Goal: Task Accomplishment & Management: Manage account settings

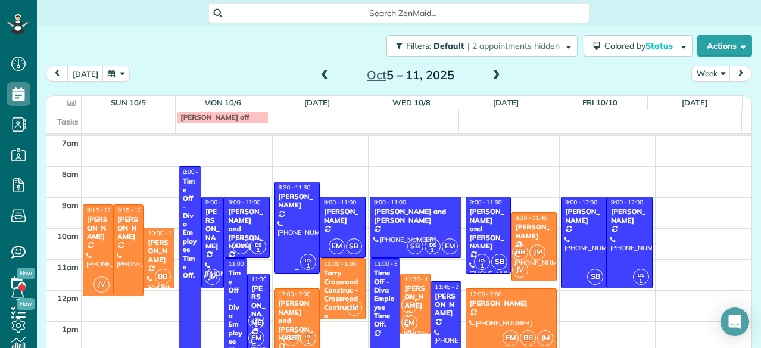
scroll to position [42, 0]
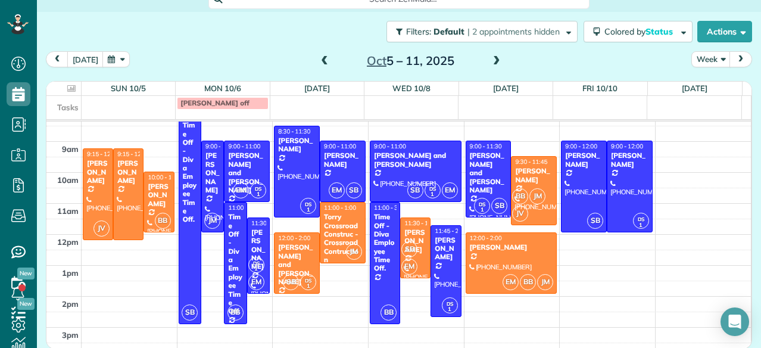
click at [318, 55] on span at bounding box center [324, 61] width 13 height 18
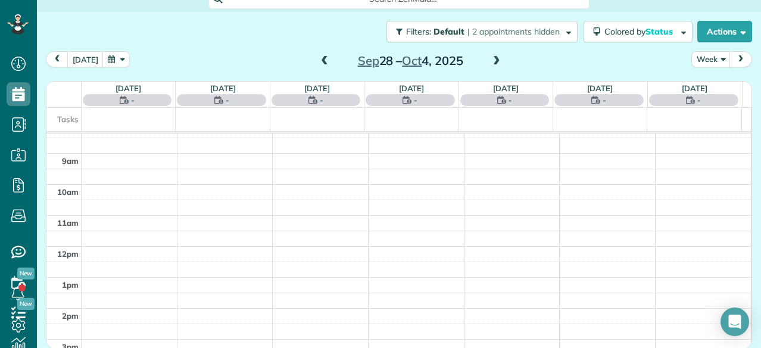
scroll to position [0, 0]
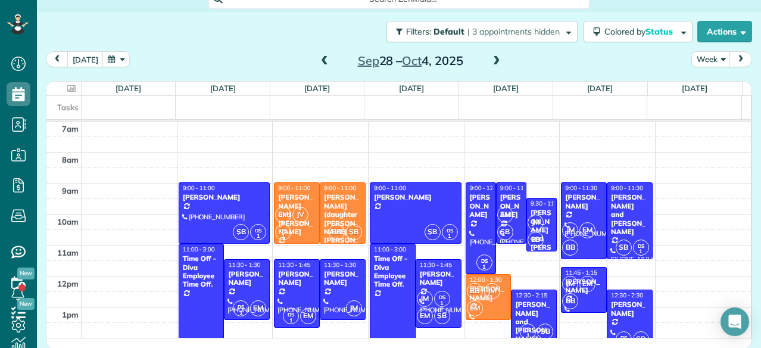
click at [318, 55] on span at bounding box center [324, 61] width 13 height 18
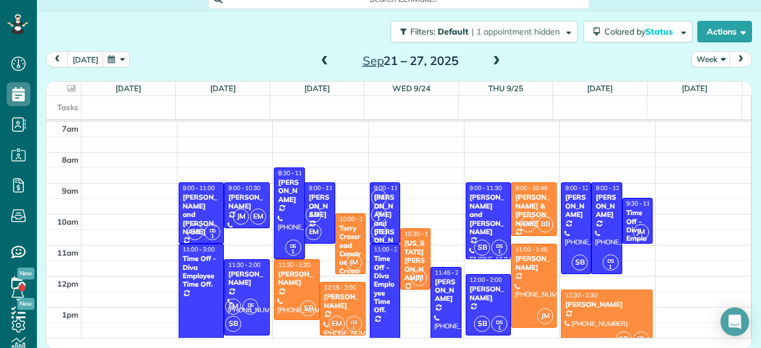
click at [490, 61] on span at bounding box center [496, 61] width 13 height 11
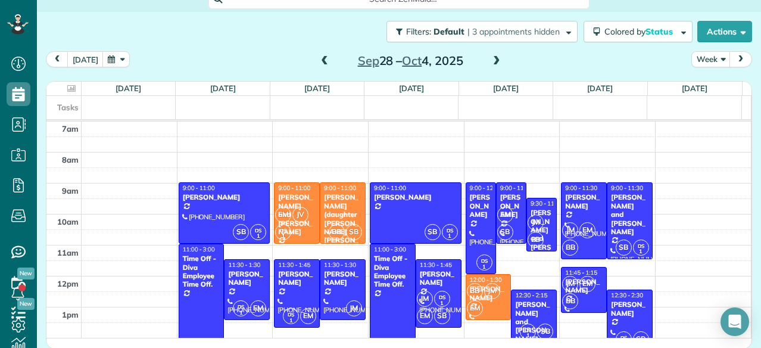
click at [490, 59] on span at bounding box center [496, 61] width 13 height 11
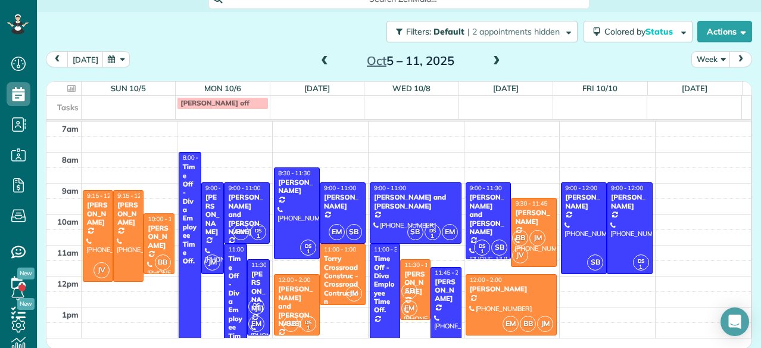
click at [490, 59] on span at bounding box center [496, 61] width 13 height 11
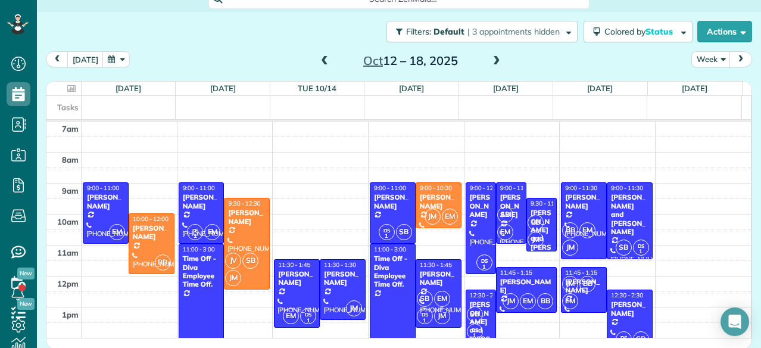
click at [320, 60] on span at bounding box center [324, 61] width 13 height 11
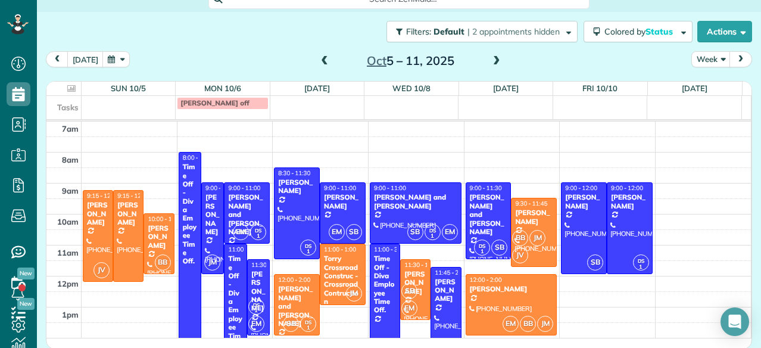
click at [483, 60] on div "[DATE] – [DATE]" at bounding box center [410, 60] width 190 height 19
click at [490, 61] on span at bounding box center [496, 61] width 13 height 11
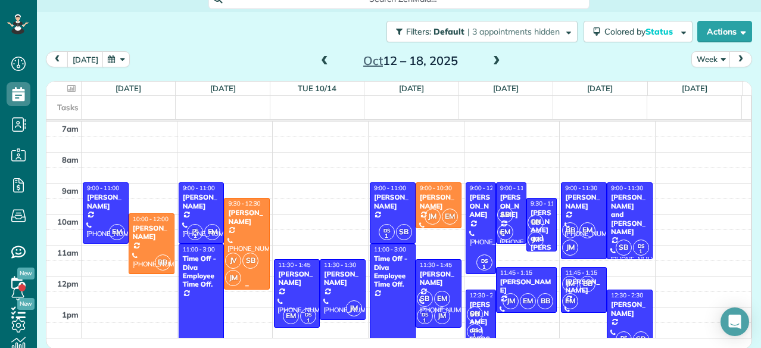
click at [236, 240] on div at bounding box center [246, 243] width 45 height 90
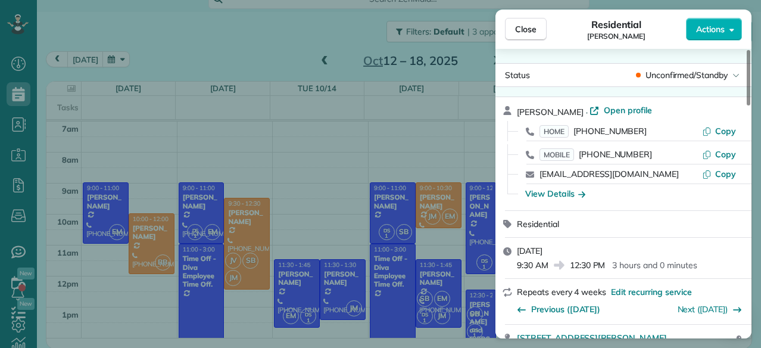
scroll to position [143, 0]
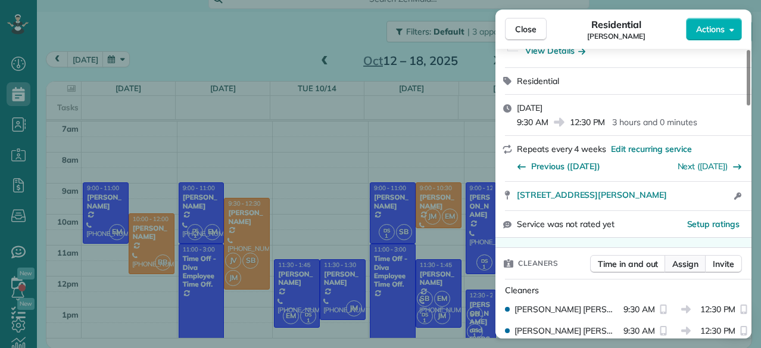
click at [677, 265] on span "Assign" at bounding box center [685, 264] width 26 height 12
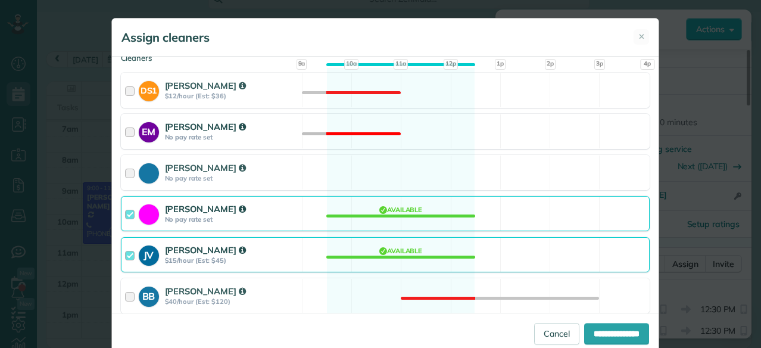
scroll to position [142, 0]
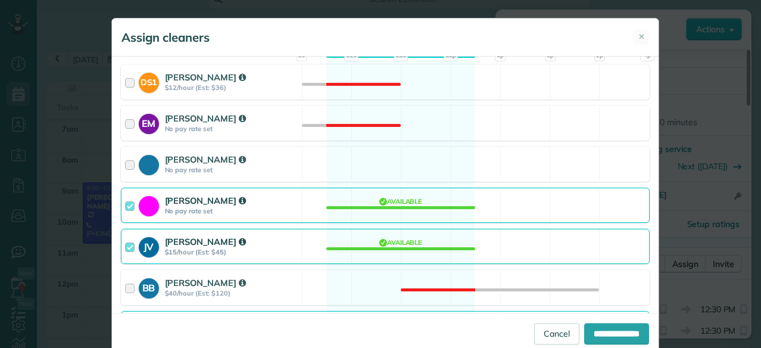
click at [263, 236] on div "[PERSON_NAME]" at bounding box center [231, 241] width 133 height 12
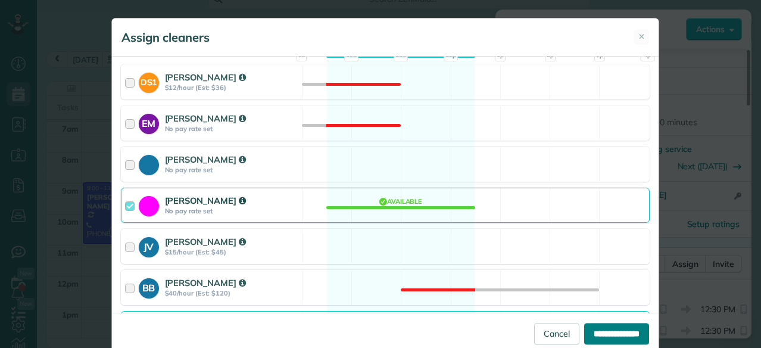
click at [591, 337] on input "**********" at bounding box center [616, 333] width 65 height 21
type input "**********"
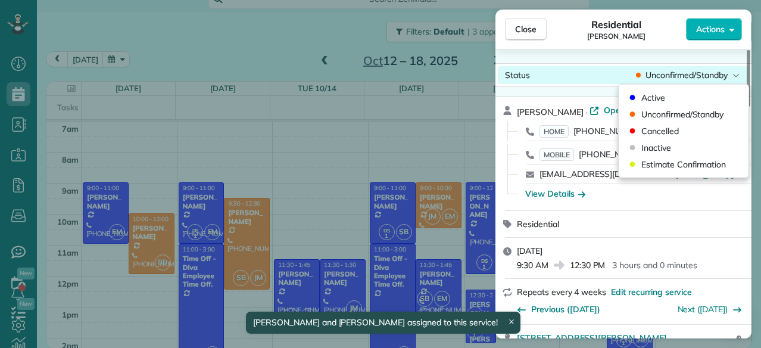
click at [650, 67] on div "Status Unconfirmed/Standby" at bounding box center [623, 75] width 251 height 18
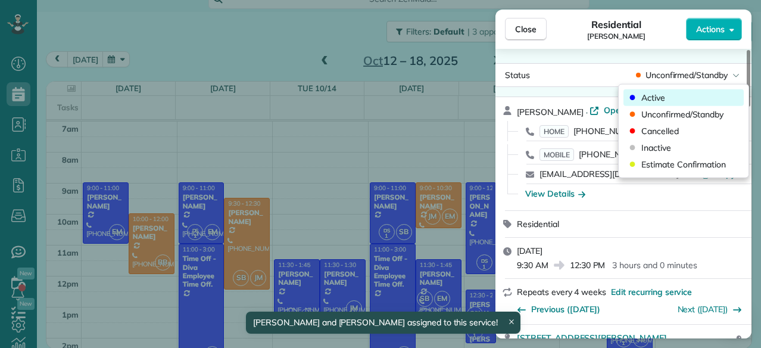
click at [651, 102] on span "Active" at bounding box center [653, 98] width 24 height 12
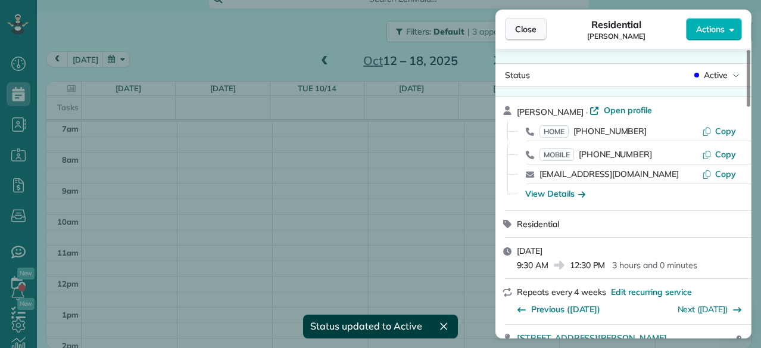
click at [522, 27] on span "Close" at bounding box center [525, 29] width 21 height 12
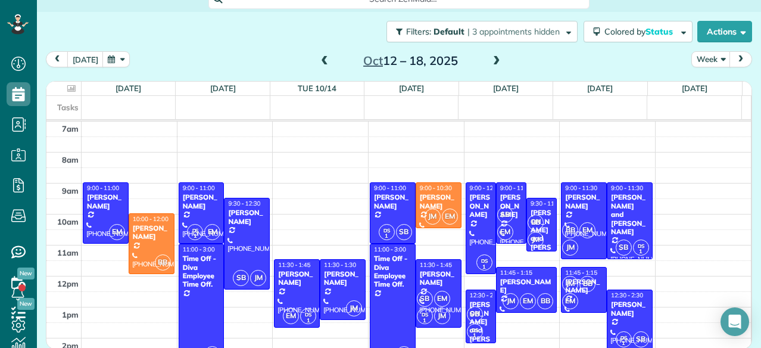
click at [318, 61] on span at bounding box center [324, 61] width 13 height 11
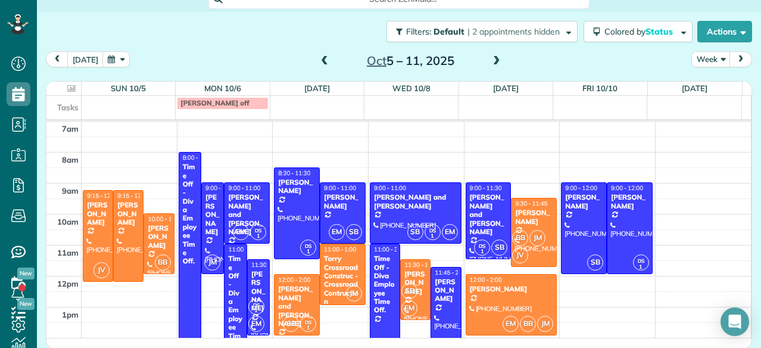
click at [318, 61] on span at bounding box center [324, 61] width 13 height 11
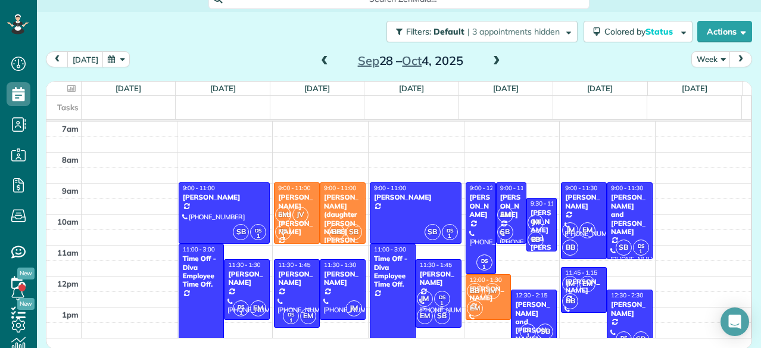
click at [318, 61] on span at bounding box center [324, 61] width 13 height 11
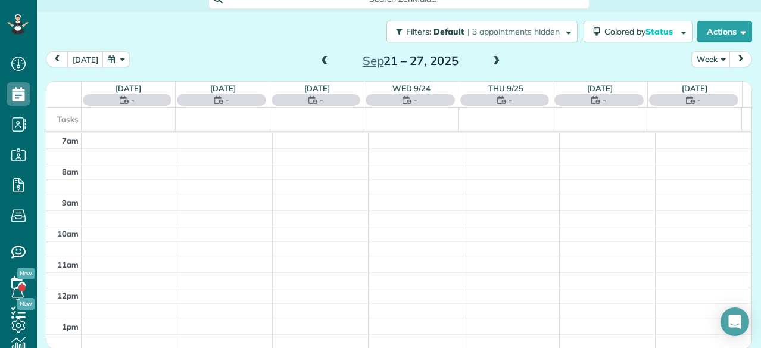
click at [318, 61] on span at bounding box center [324, 61] width 13 height 11
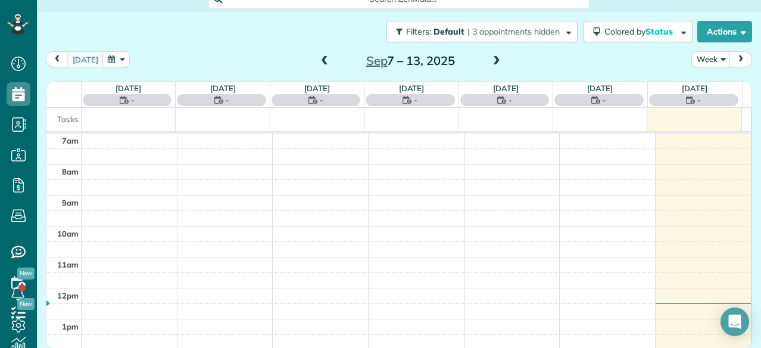
click at [318, 61] on span at bounding box center [324, 61] width 13 height 11
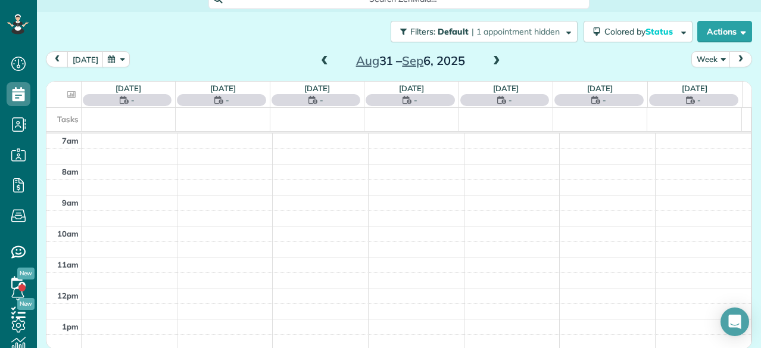
click at [318, 61] on span at bounding box center [324, 61] width 13 height 11
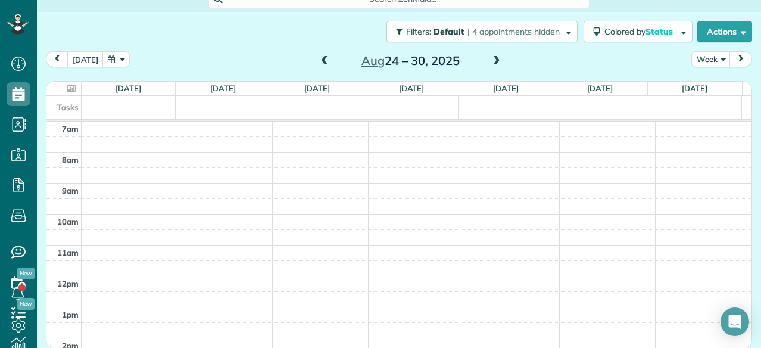
click at [490, 58] on span at bounding box center [496, 61] width 13 height 11
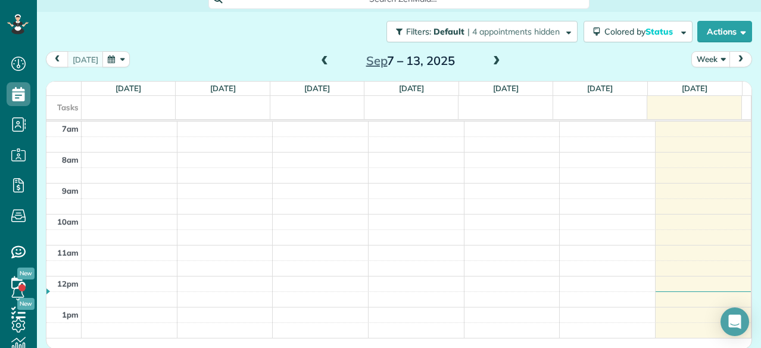
click at [490, 58] on span at bounding box center [496, 61] width 13 height 11
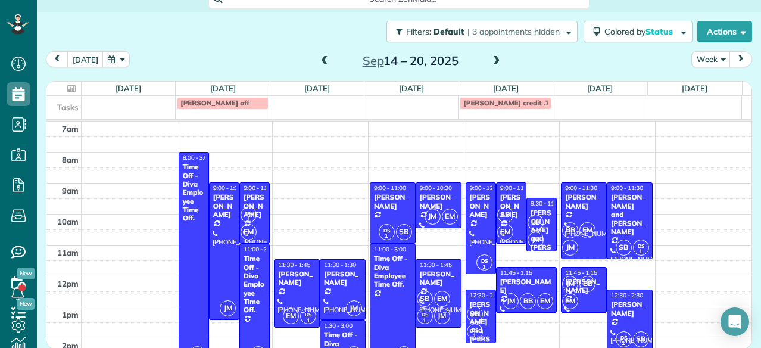
click at [495, 58] on span at bounding box center [496, 61] width 13 height 11
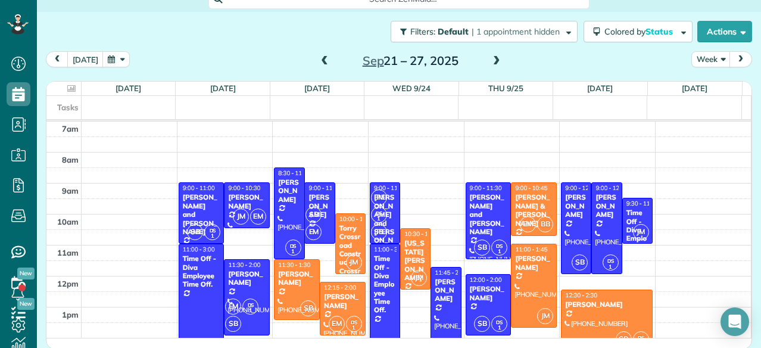
click at [490, 58] on span at bounding box center [496, 61] width 13 height 11
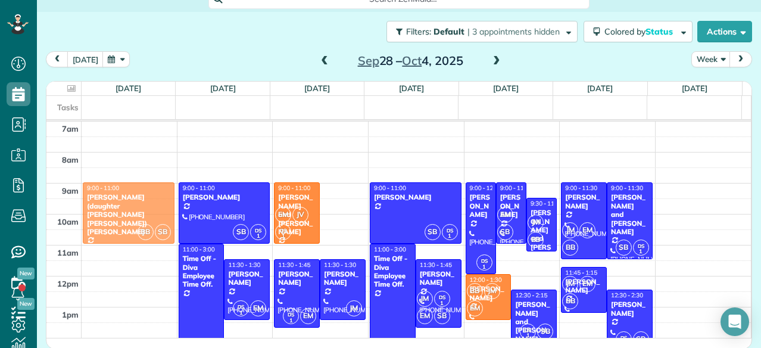
drag, startPoint x: 329, startPoint y: 209, endPoint x: 155, endPoint y: 209, distance: 173.8
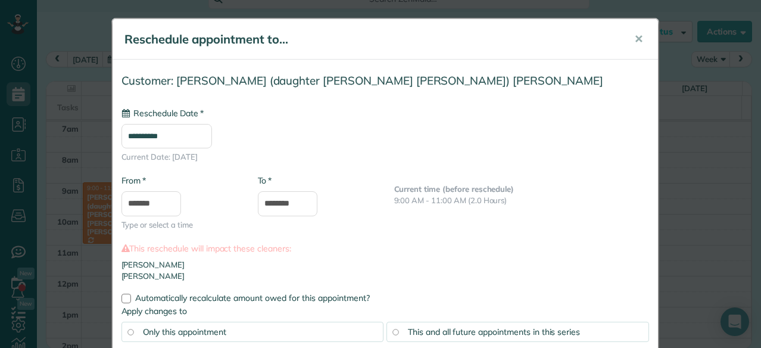
click at [174, 124] on input "**********" at bounding box center [166, 136] width 90 height 24
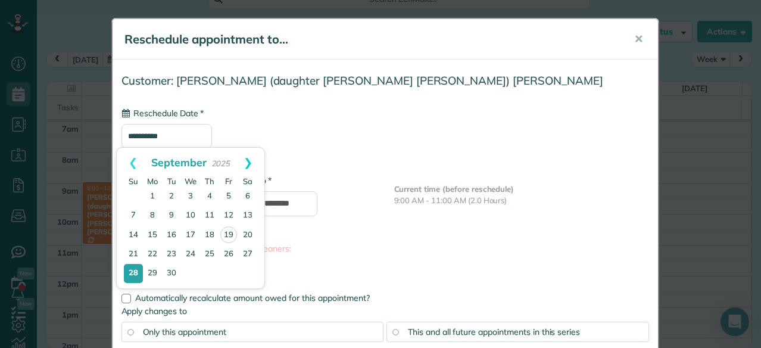
click at [250, 158] on link "Next" at bounding box center [248, 163] width 33 height 30
click at [171, 235] on link "14" at bounding box center [171, 234] width 19 height 19
type input "**********"
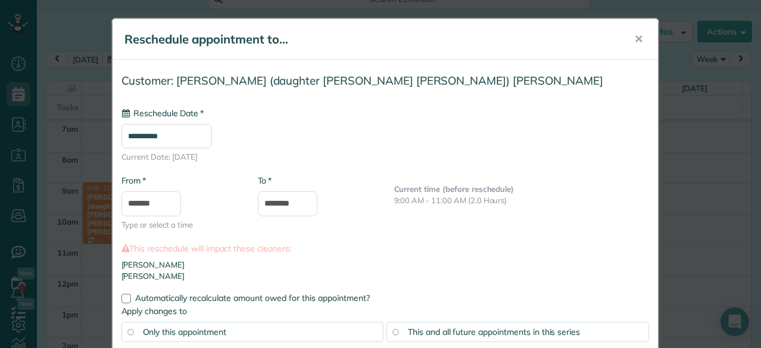
click at [412, 332] on span "This and all future appointments in this series" at bounding box center [494, 331] width 172 height 11
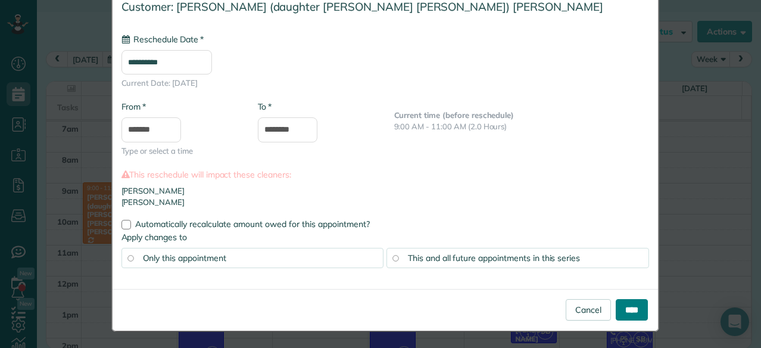
click at [638, 307] on input "****" at bounding box center [631, 309] width 32 height 21
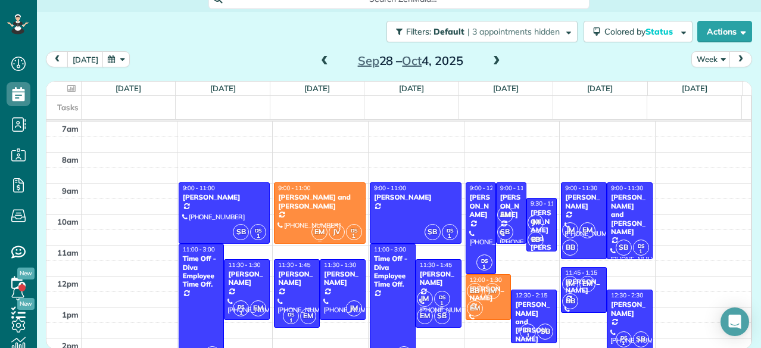
click at [300, 197] on div "[PERSON_NAME] and [PERSON_NAME]" at bounding box center [319, 201] width 85 height 17
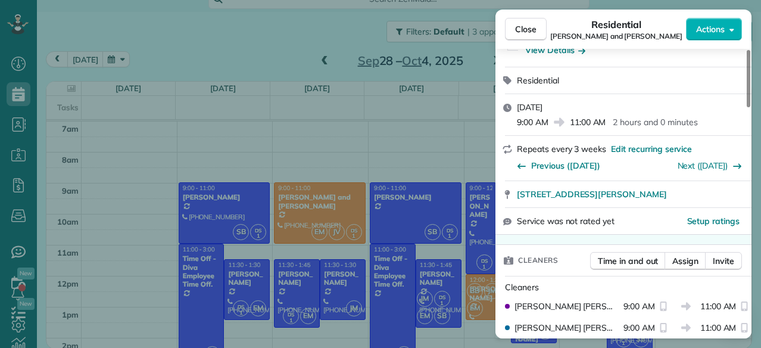
scroll to position [165, 0]
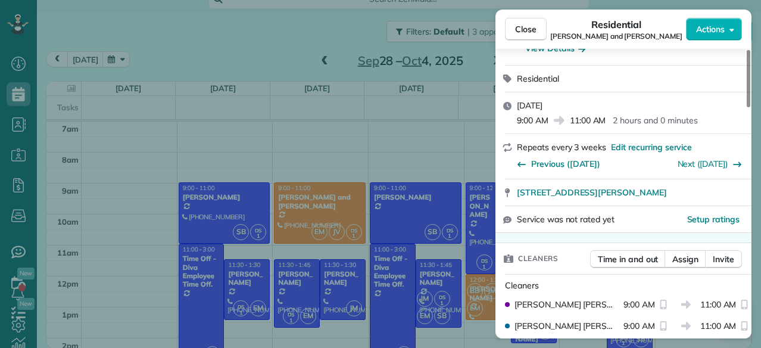
click at [669, 259] on button "Assign" at bounding box center [685, 259] width 42 height 18
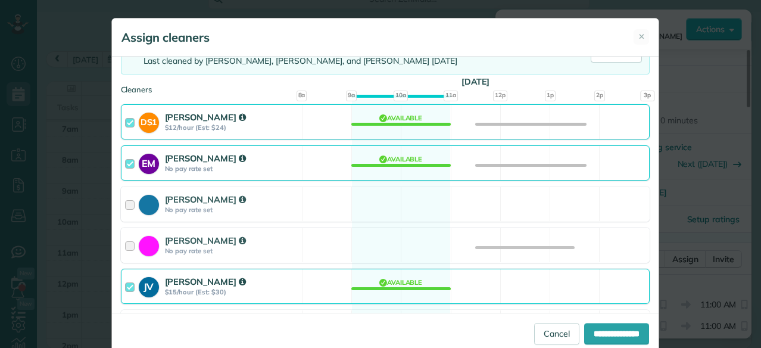
scroll to position [102, 0]
click at [226, 269] on div "JV [PERSON_NAME] $15/hour (Est: $30)" at bounding box center [211, 286] width 180 height 34
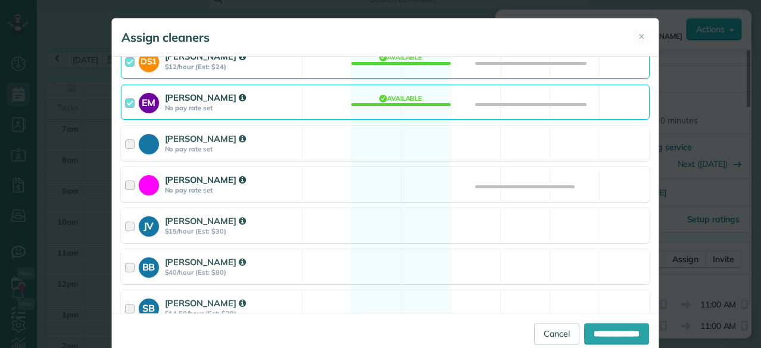
scroll to position [163, 0]
click at [270, 311] on strong "$14.50/hour (Est: $29)" at bounding box center [231, 313] width 133 height 8
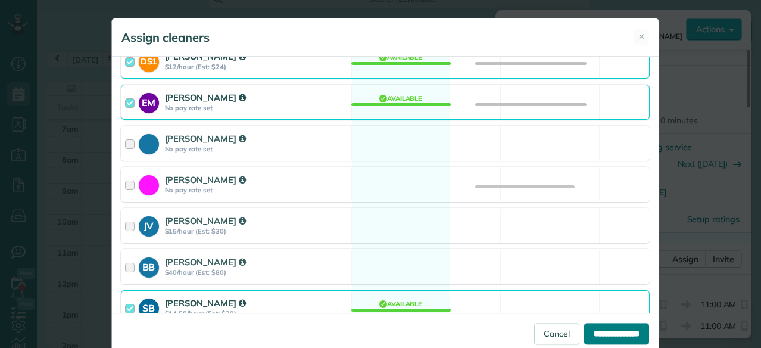
click at [584, 327] on input "**********" at bounding box center [616, 333] width 65 height 21
type input "**********"
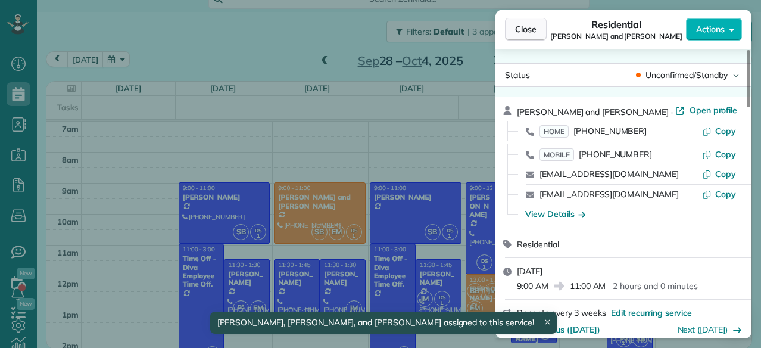
click at [526, 33] on span "Close" at bounding box center [525, 29] width 21 height 12
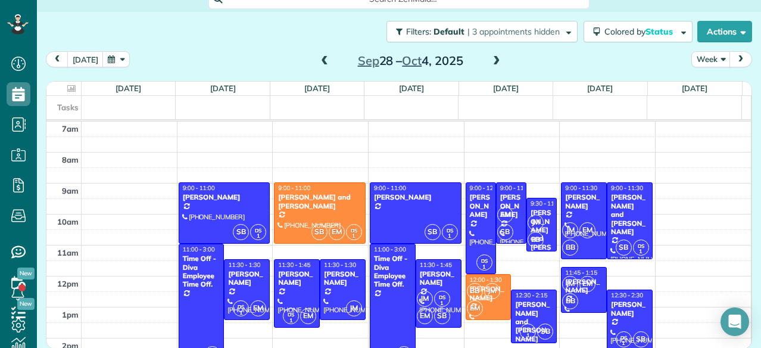
click at [496, 60] on span at bounding box center [496, 61] width 13 height 11
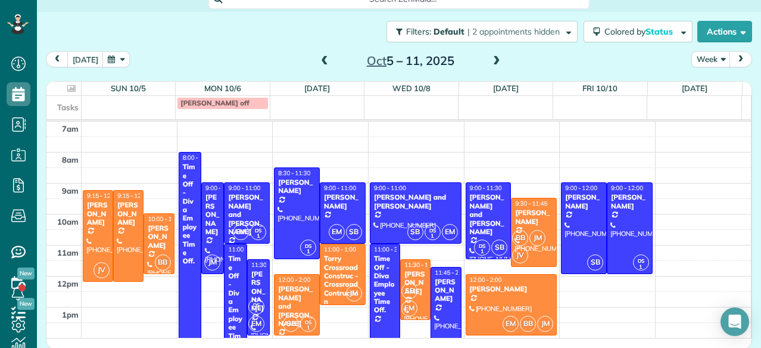
click at [496, 60] on span at bounding box center [496, 61] width 13 height 11
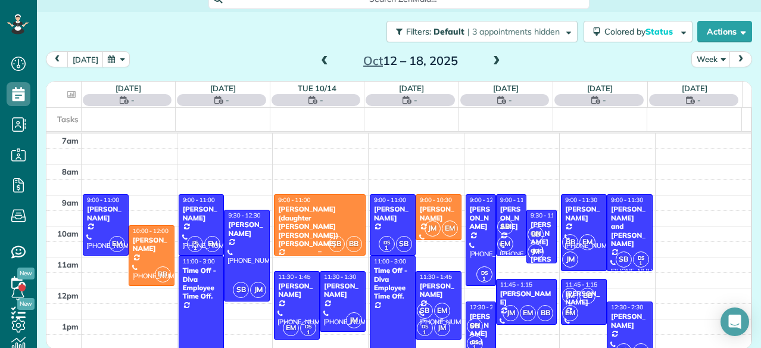
click at [317, 218] on div "[PERSON_NAME] (daughter [PERSON_NAME] [PERSON_NAME]) [PERSON_NAME]" at bounding box center [319, 226] width 85 height 43
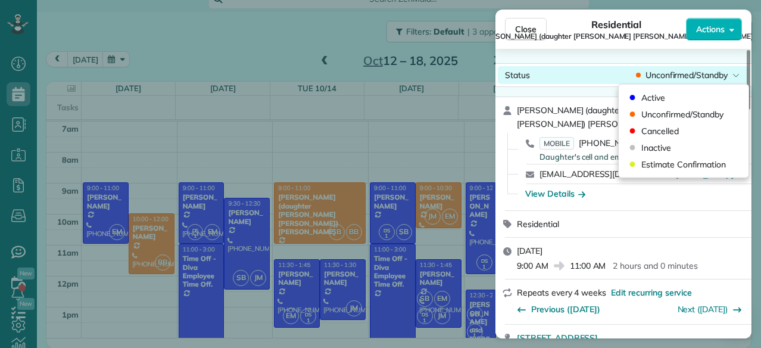
click at [687, 80] on span "Unconfirmed/Standby" at bounding box center [686, 75] width 82 height 12
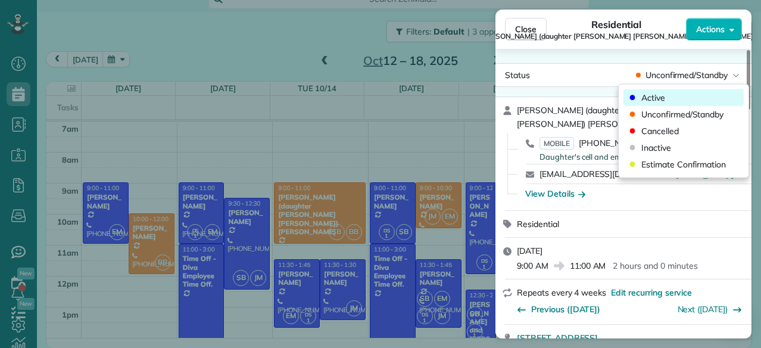
click at [662, 89] on div "Active" at bounding box center [683, 97] width 120 height 17
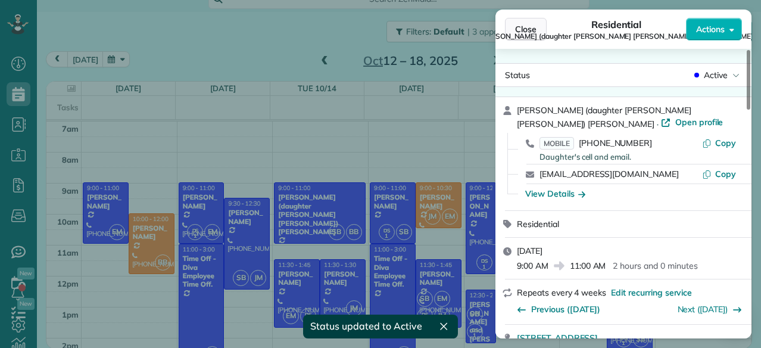
click at [523, 27] on span "Close" at bounding box center [525, 29] width 21 height 12
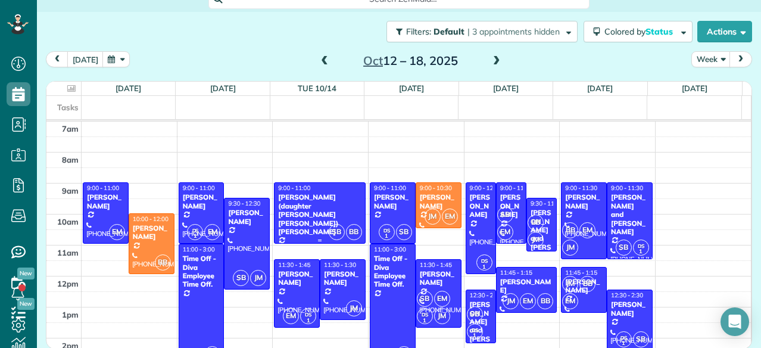
click at [324, 206] on div "[PERSON_NAME] (daughter [PERSON_NAME] [PERSON_NAME]) [PERSON_NAME]" at bounding box center [319, 214] width 85 height 43
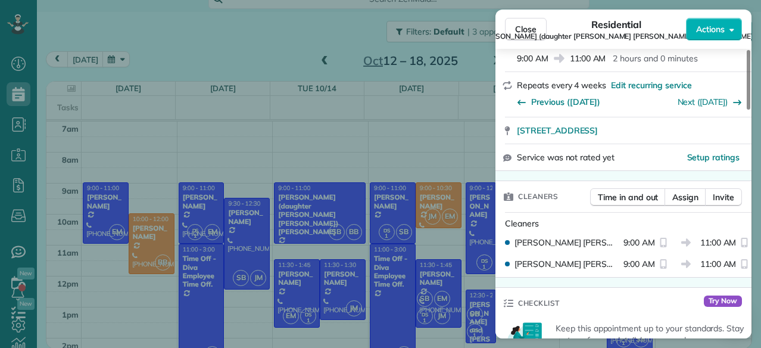
scroll to position [208, 0]
click at [684, 190] on button "Assign" at bounding box center [685, 196] width 42 height 18
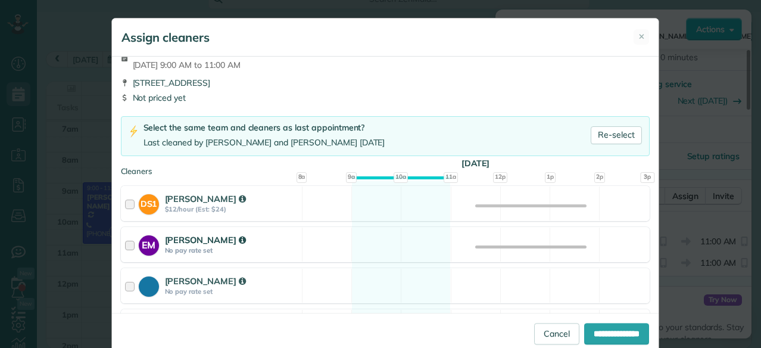
scroll to position [21, 0]
click at [314, 208] on div "DS1 [PERSON_NAME] $12/hour (Est: $24) Available" at bounding box center [385, 202] width 528 height 35
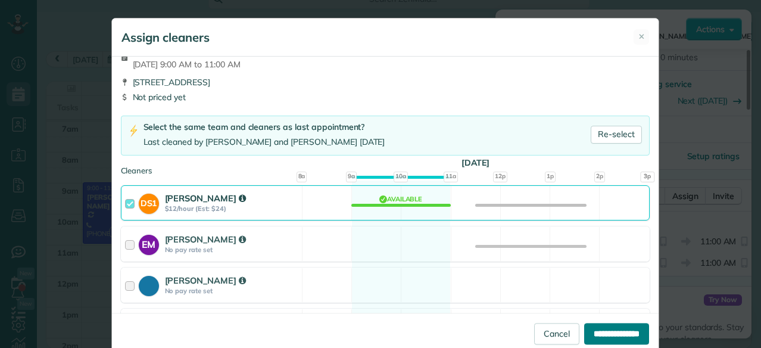
click at [620, 330] on input "**********" at bounding box center [616, 333] width 65 height 21
type input "**********"
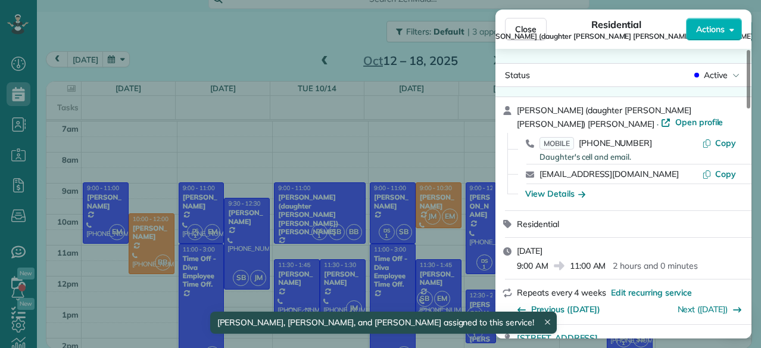
click at [302, 230] on div "Close Residential [PERSON_NAME] (daughter [PERSON_NAME] [PERSON_NAME]) [PERSON_…" at bounding box center [380, 174] width 761 height 348
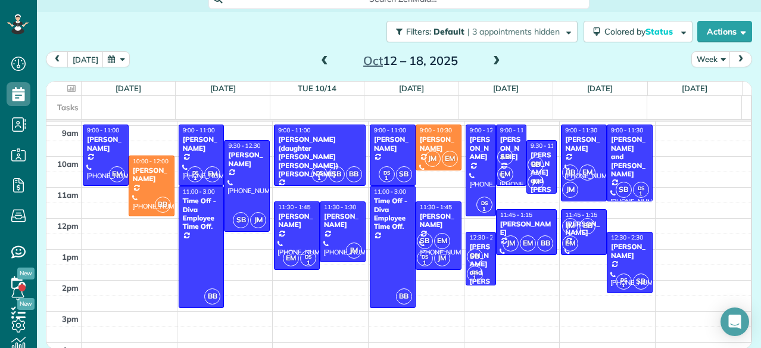
scroll to position [57, 0]
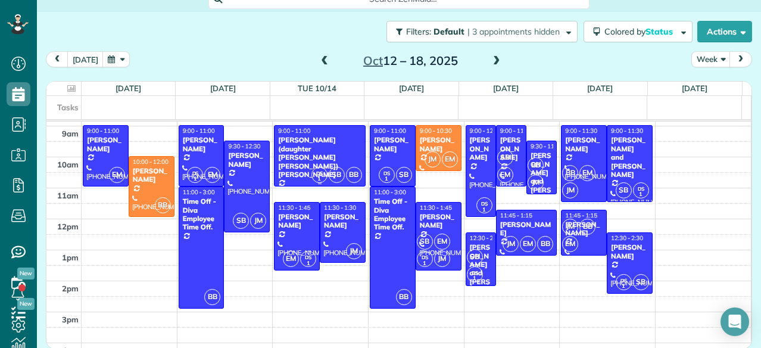
click at [293, 140] on div "[PERSON_NAME] (daughter [PERSON_NAME] [PERSON_NAME]) [PERSON_NAME]" at bounding box center [319, 157] width 85 height 43
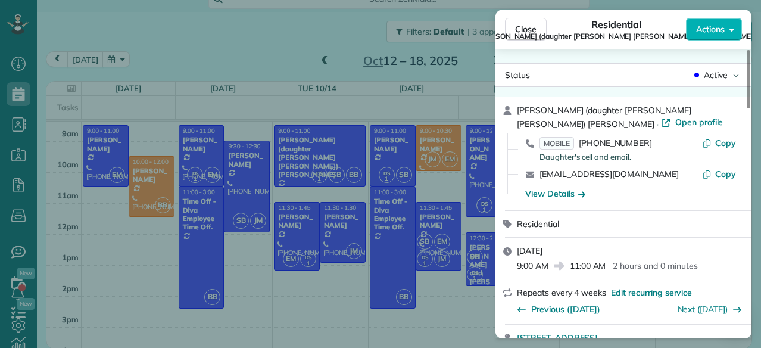
scroll to position [156, 0]
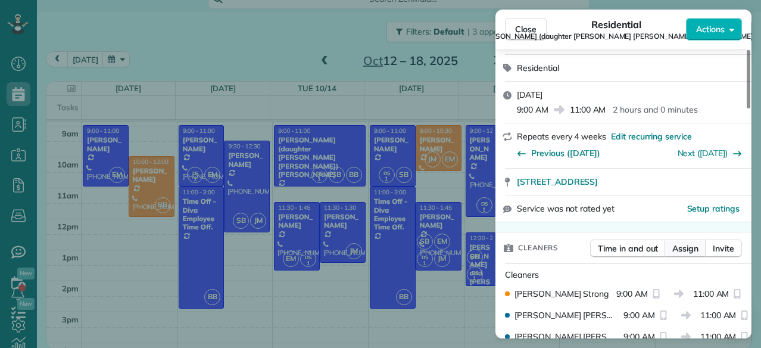
click at [690, 242] on span "Assign" at bounding box center [685, 248] width 26 height 12
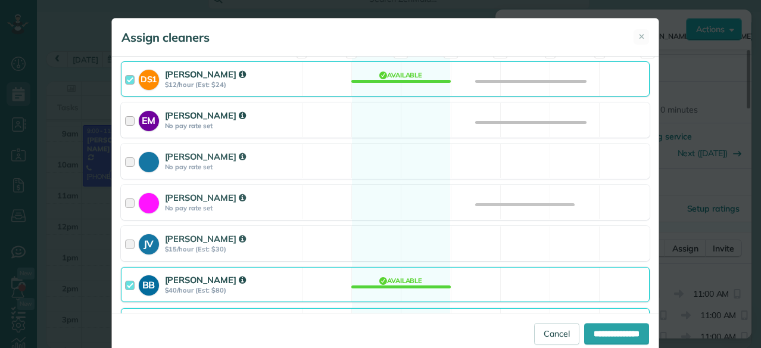
scroll to position [146, 0]
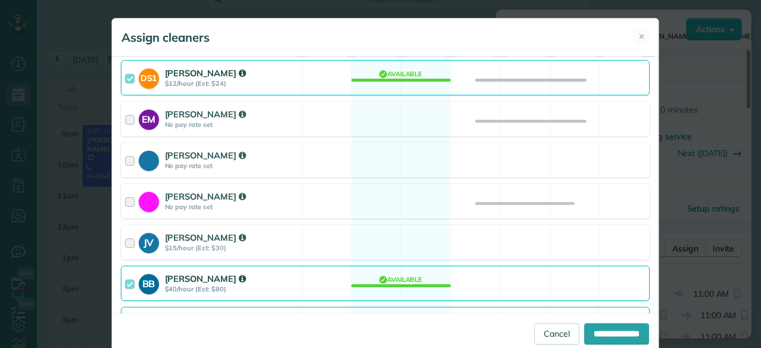
click at [259, 289] on strong "$40/hour (Est: $80)" at bounding box center [231, 288] width 133 height 8
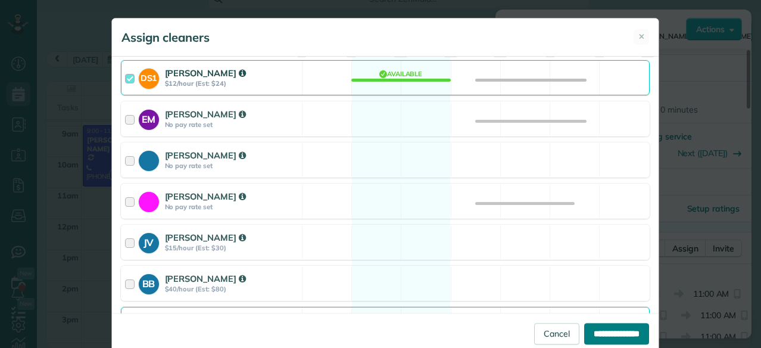
click at [589, 329] on input "**********" at bounding box center [616, 333] width 65 height 21
type input "**********"
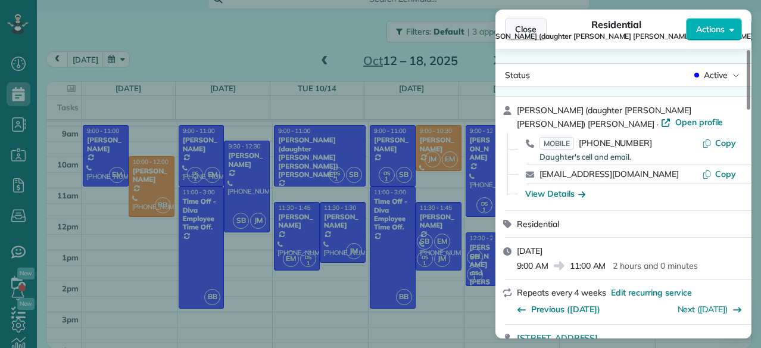
click at [526, 27] on span "Close" at bounding box center [525, 29] width 21 height 12
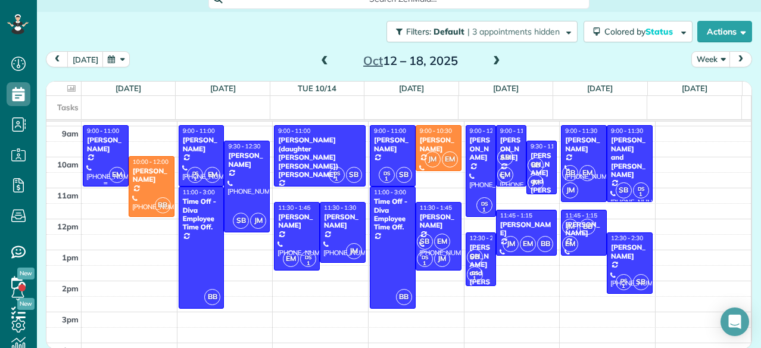
click at [113, 155] on div at bounding box center [105, 156] width 45 height 60
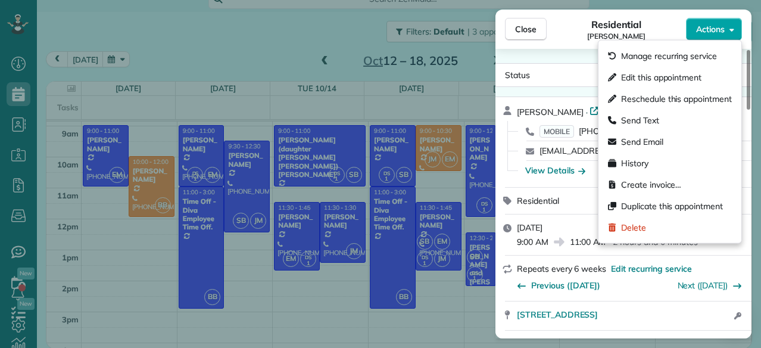
click at [705, 37] on button "Actions" at bounding box center [714, 29] width 56 height 23
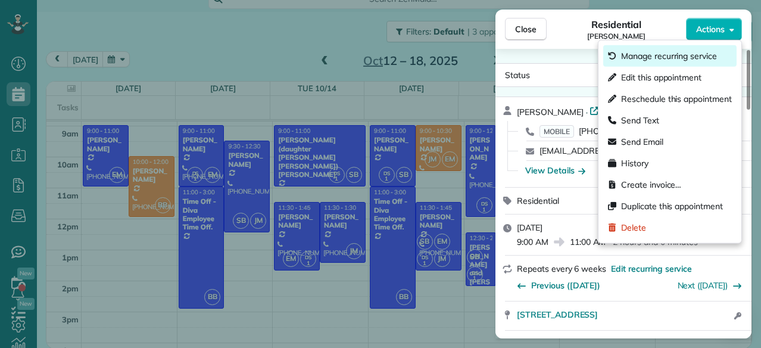
click at [662, 56] on span "Manage recurring service" at bounding box center [669, 56] width 96 height 12
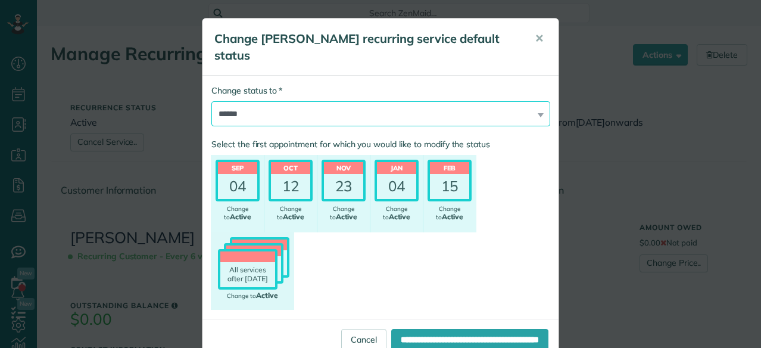
scroll to position [5, 5]
drag, startPoint x: 0, startPoint y: 0, endPoint x: 292, endPoint y: 111, distance: 311.9
click at [292, 111] on select "**********" at bounding box center [380, 113] width 339 height 25
select select "***"
click at [211, 101] on select "**********" at bounding box center [380, 113] width 339 height 25
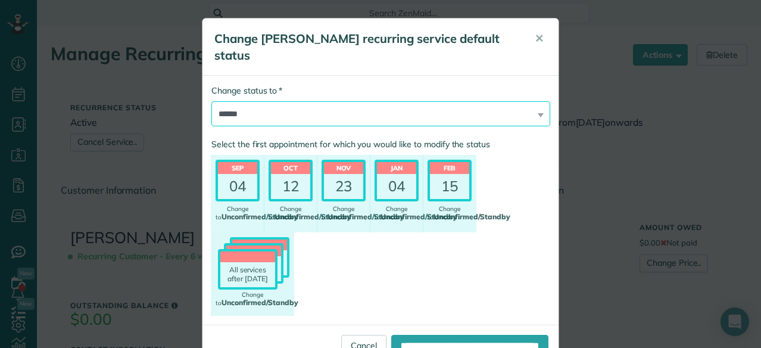
scroll to position [37, 0]
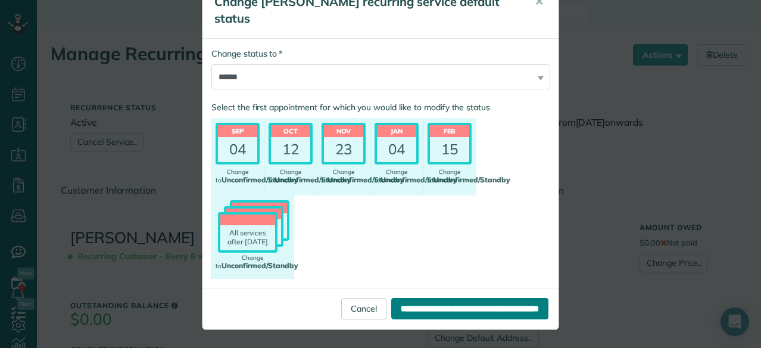
click at [391, 302] on input "**********" at bounding box center [469, 308] width 157 height 21
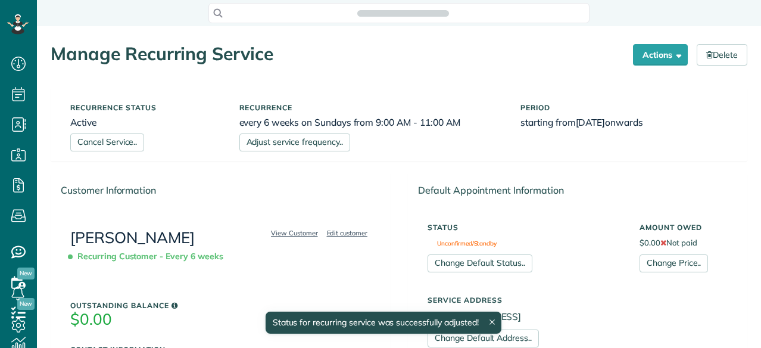
scroll to position [5, 5]
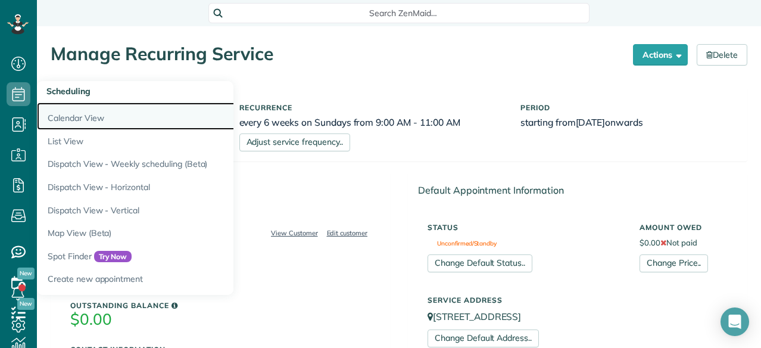
click at [87, 122] on link "Calendar View" at bounding box center [186, 115] width 298 height 27
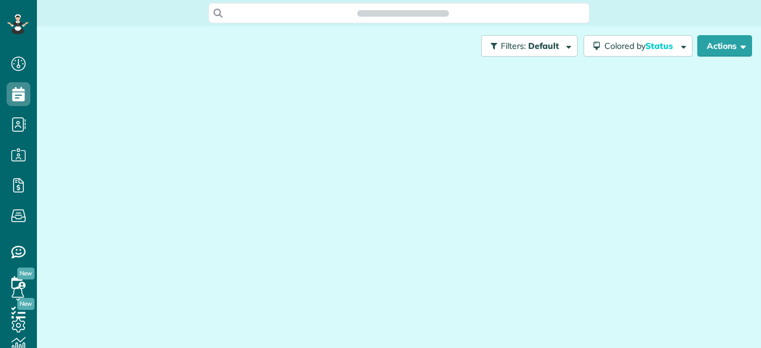
scroll to position [5, 5]
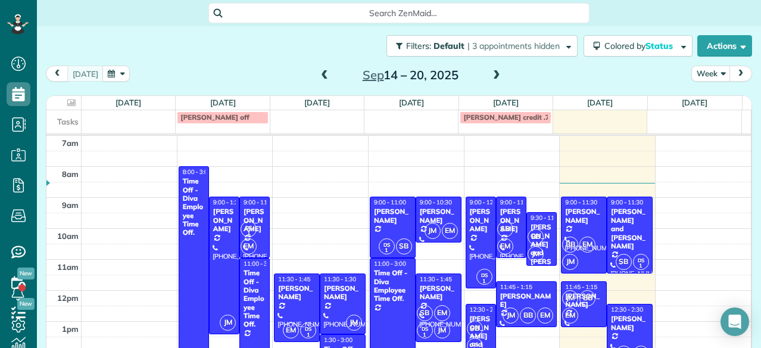
click at [318, 76] on span at bounding box center [324, 75] width 13 height 11
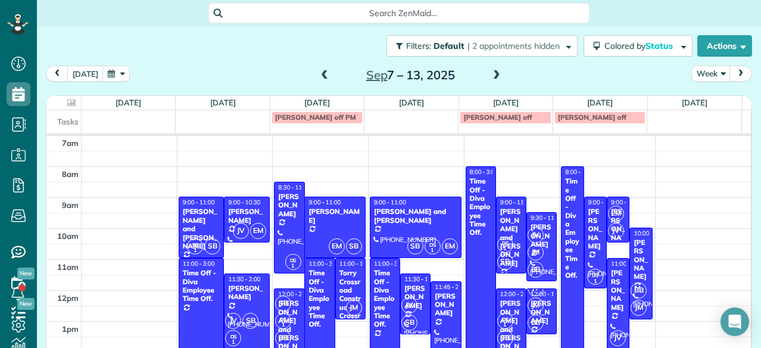
click at [318, 77] on span at bounding box center [324, 75] width 13 height 11
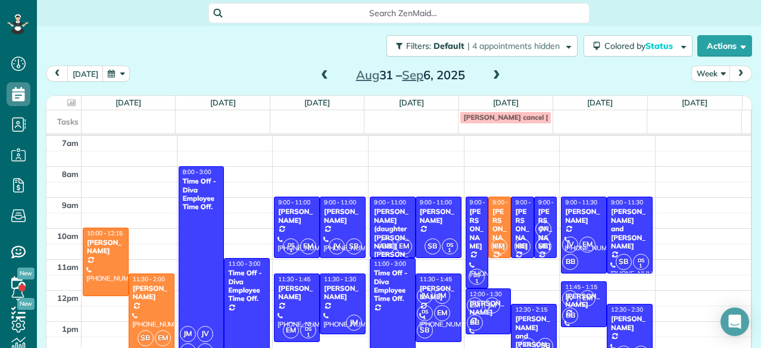
click at [492, 219] on div "[PERSON_NAME]" at bounding box center [499, 228] width 15 height 43
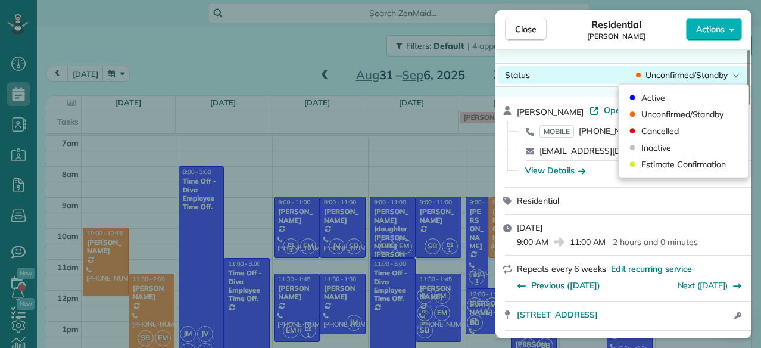
click at [692, 76] on span "Unconfirmed/Standby" at bounding box center [686, 75] width 82 height 12
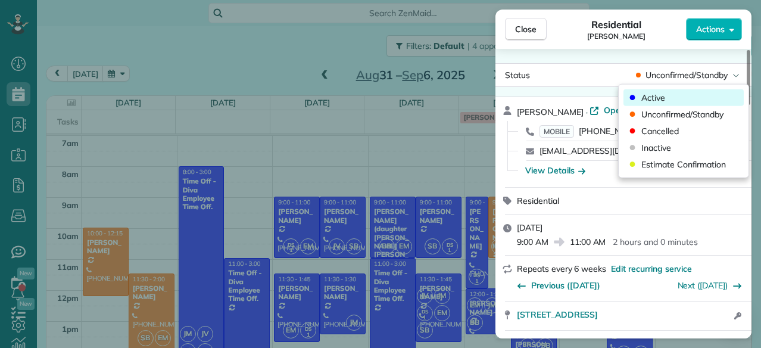
click at [675, 92] on div "Active" at bounding box center [683, 97] width 120 height 17
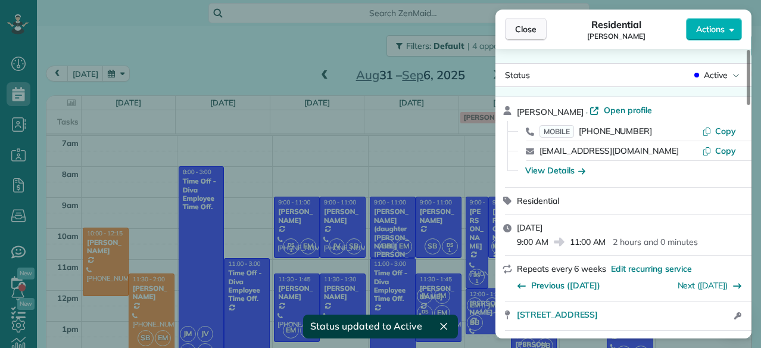
click at [527, 32] on span "Close" at bounding box center [525, 29] width 21 height 12
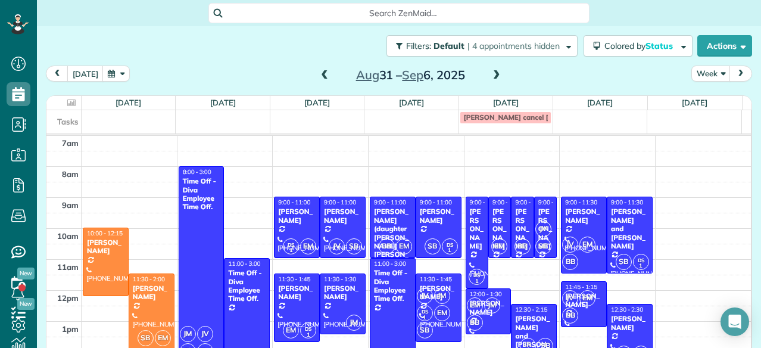
click at [491, 73] on span at bounding box center [496, 75] width 13 height 11
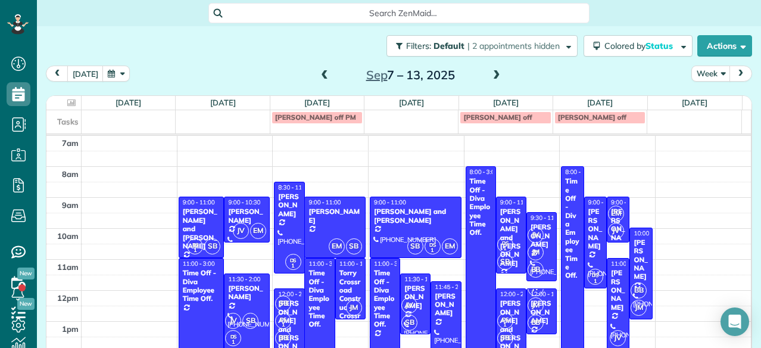
click at [491, 73] on span at bounding box center [496, 75] width 13 height 11
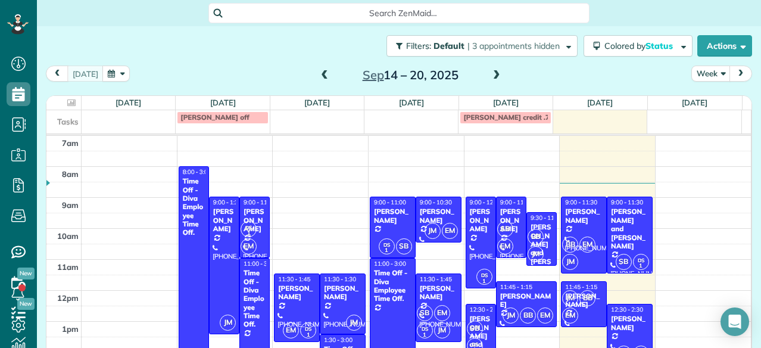
click at [491, 73] on span at bounding box center [496, 75] width 13 height 11
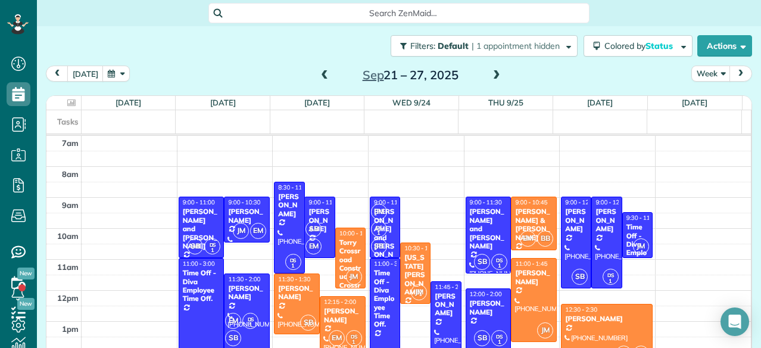
click at [490, 73] on span at bounding box center [496, 75] width 13 height 11
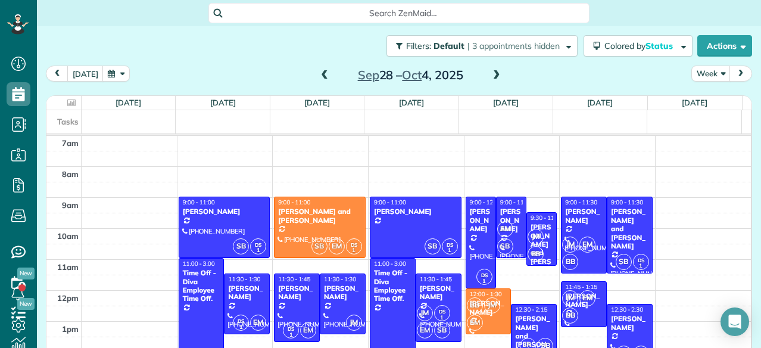
click at [492, 73] on span at bounding box center [496, 75] width 13 height 11
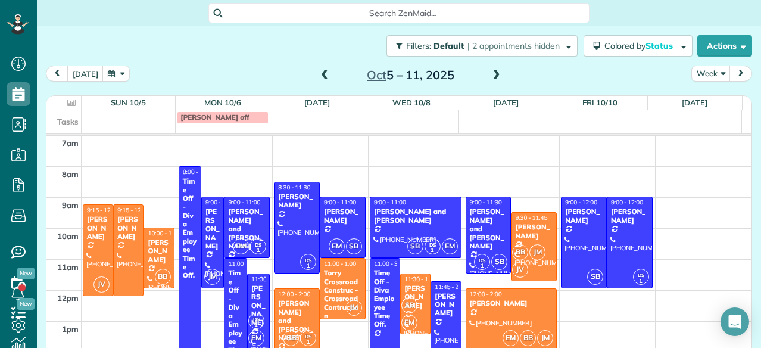
click at [492, 73] on span at bounding box center [496, 75] width 13 height 11
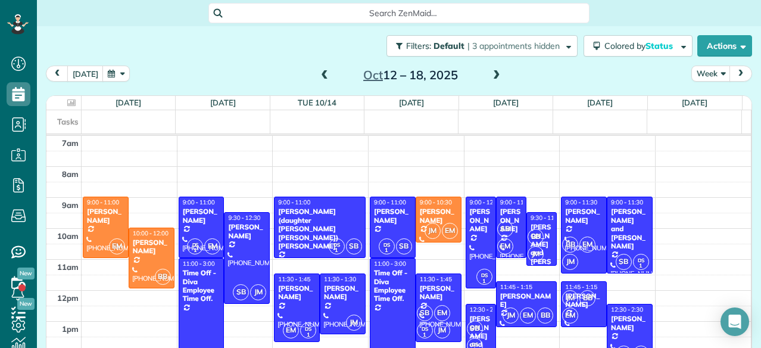
click at [320, 73] on span at bounding box center [324, 75] width 13 height 11
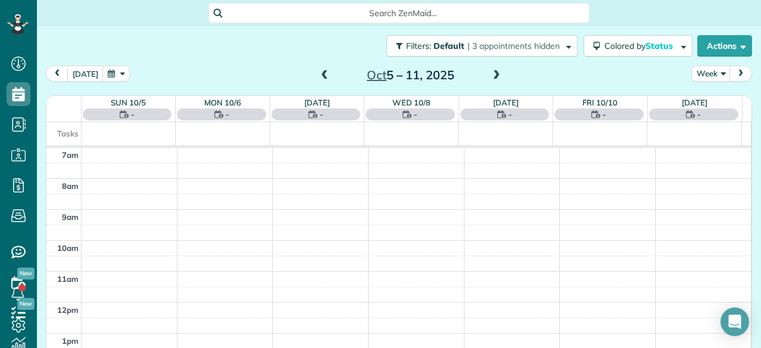
click at [320, 73] on span at bounding box center [324, 75] width 13 height 11
